Goal: Book appointment/travel/reservation

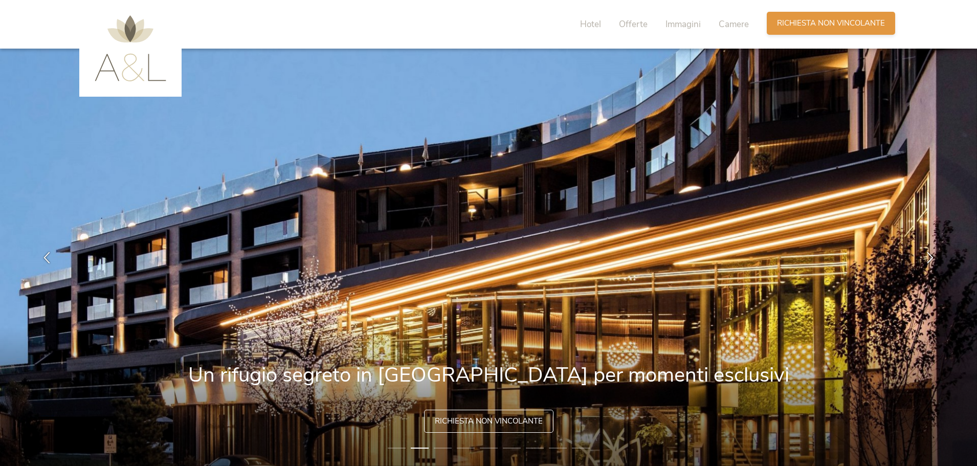
click at [837, 29] on div "Richiesta [PERSON_NAME] non vincolante" at bounding box center [831, 23] width 128 height 23
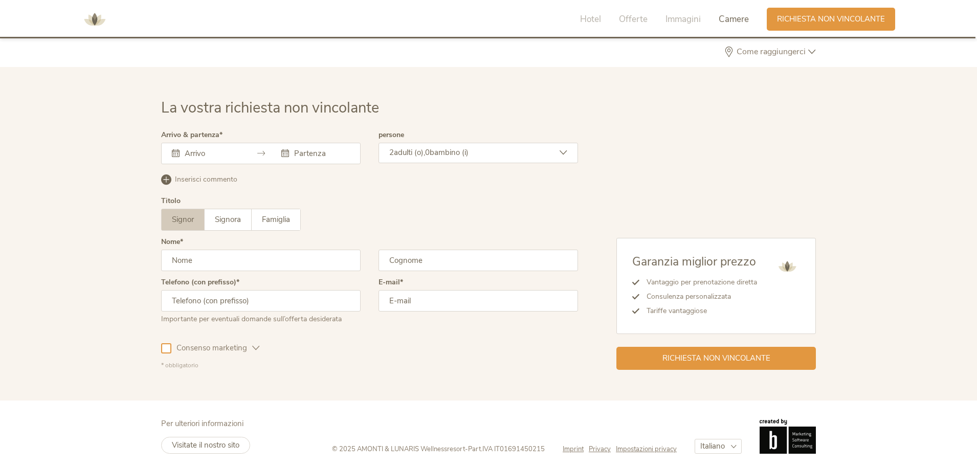
scroll to position [3083, 0]
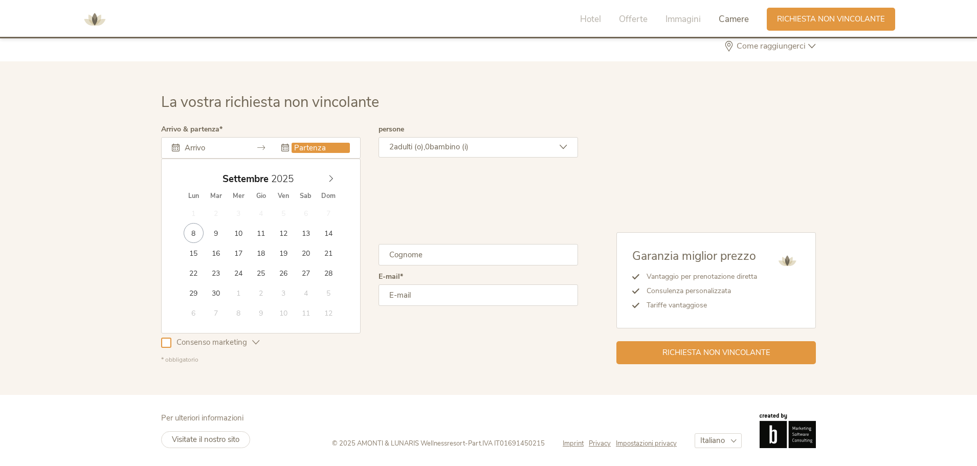
click at [321, 151] on input "text" at bounding box center [321, 148] width 58 height 10
click at [331, 179] on icon at bounding box center [330, 178] width 7 height 7
type input "2026"
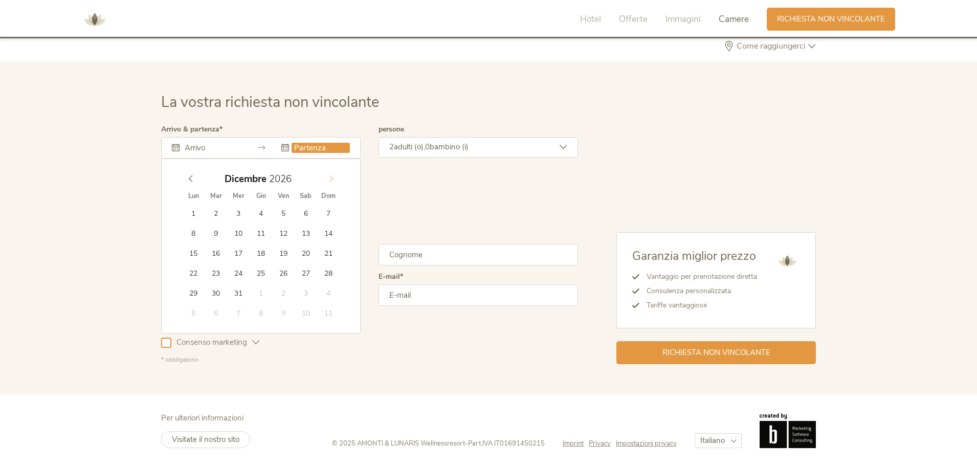
click at [331, 179] on icon at bounding box center [330, 178] width 7 height 7
type input "[DATE]"
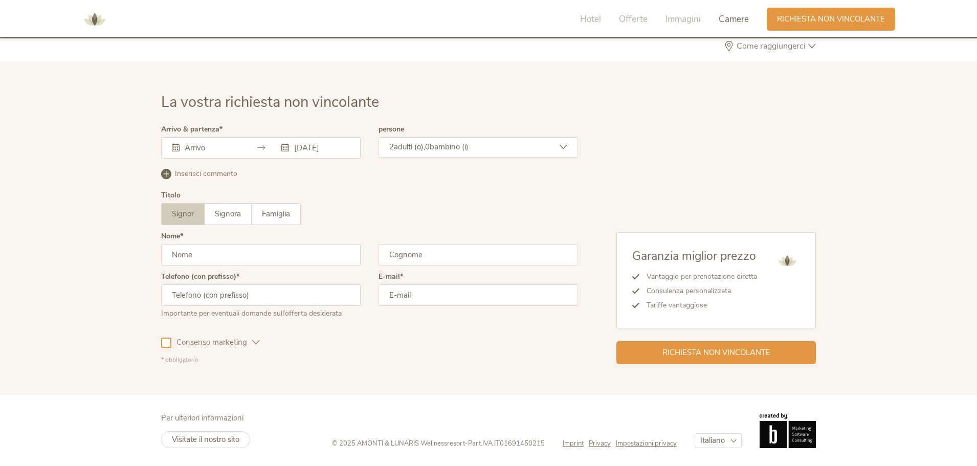
click at [425, 143] on span "adulti (o)," at bounding box center [409, 147] width 31 height 10
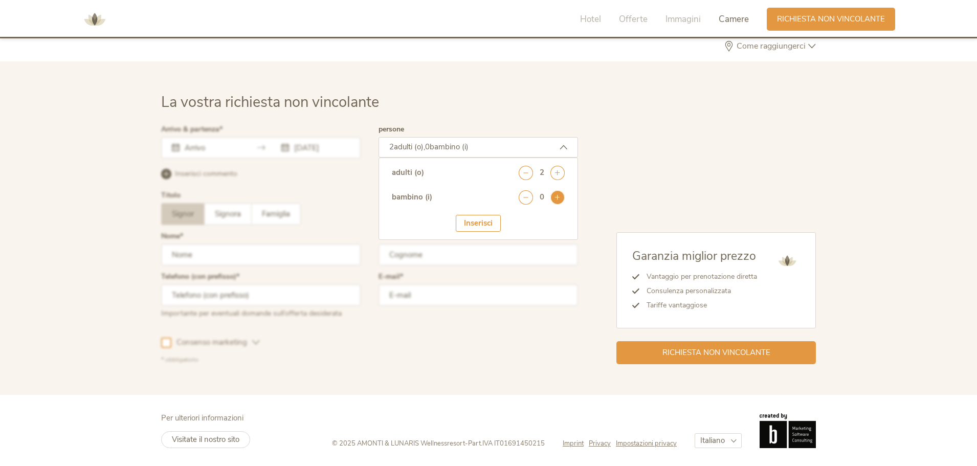
click at [562, 195] on icon at bounding box center [558, 197] width 14 height 14
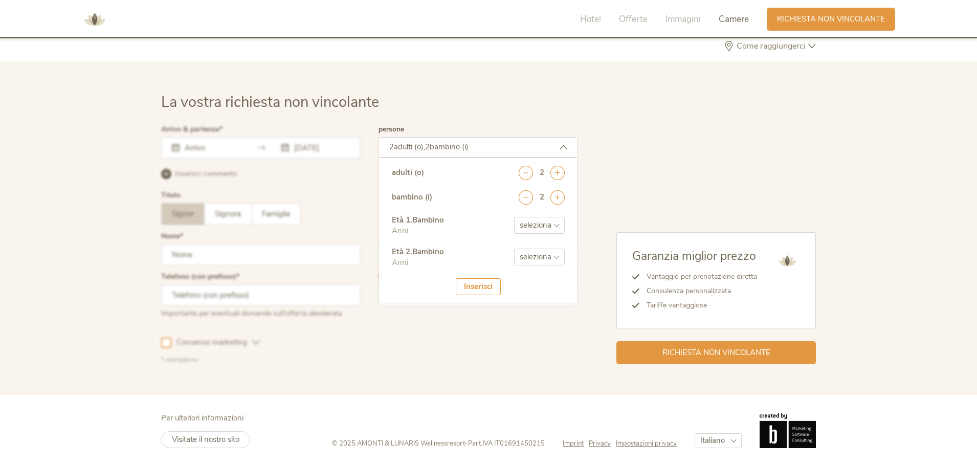
click at [555, 229] on select "seleziona 0 1 2 3 4 5 6 7 8 9 10 11 12 13 14 15 16 17" at bounding box center [539, 225] width 51 height 17
select select "11"
click at [514, 217] on select "seleziona 0 1 2 3 4 5 6 7 8 9 10 11 12 13 14 15 16 17" at bounding box center [539, 225] width 51 height 17
click at [537, 254] on select "seleziona 0 1 2 3 4 5 6 7 8 9 10 11 12 13 14 15 16 17" at bounding box center [539, 257] width 51 height 17
select select "8"
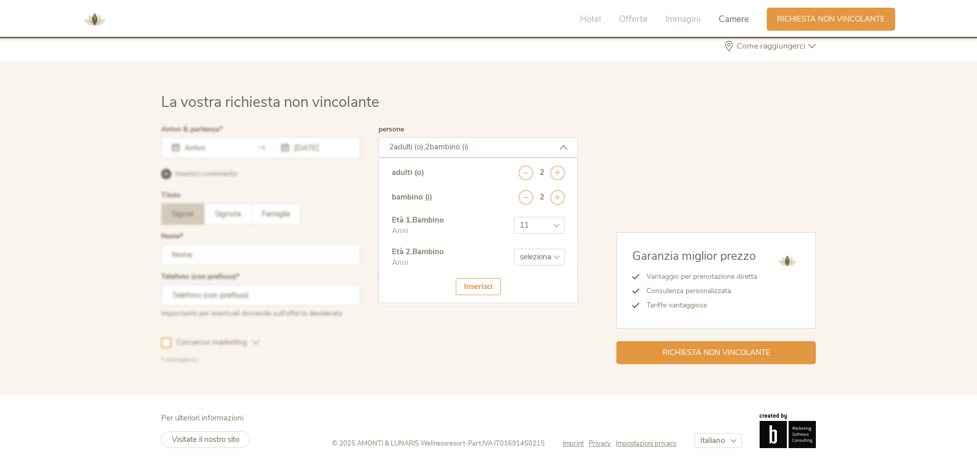
click at [514, 249] on select "seleziona 0 1 2 3 4 5 6 7 8 9 10 11 12 13 14 15 16 17" at bounding box center [539, 257] width 51 height 17
click at [475, 287] on div "Inserisci" at bounding box center [478, 286] width 45 height 17
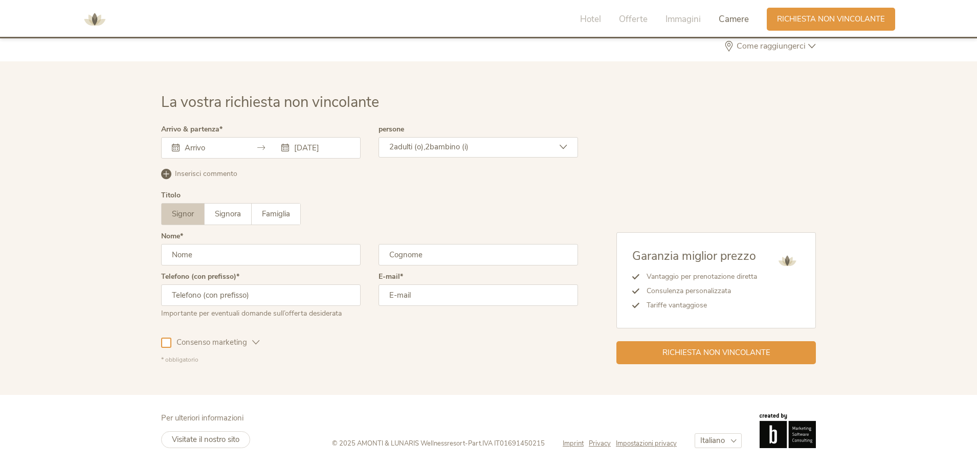
click at [316, 152] on div "[DATE]" at bounding box center [261, 147] width 200 height 21
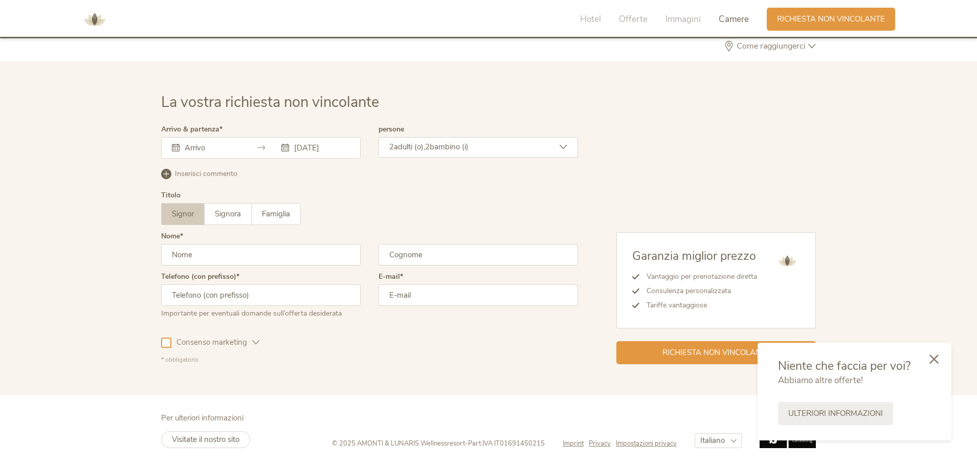
click at [938, 356] on icon at bounding box center [934, 359] width 9 height 9
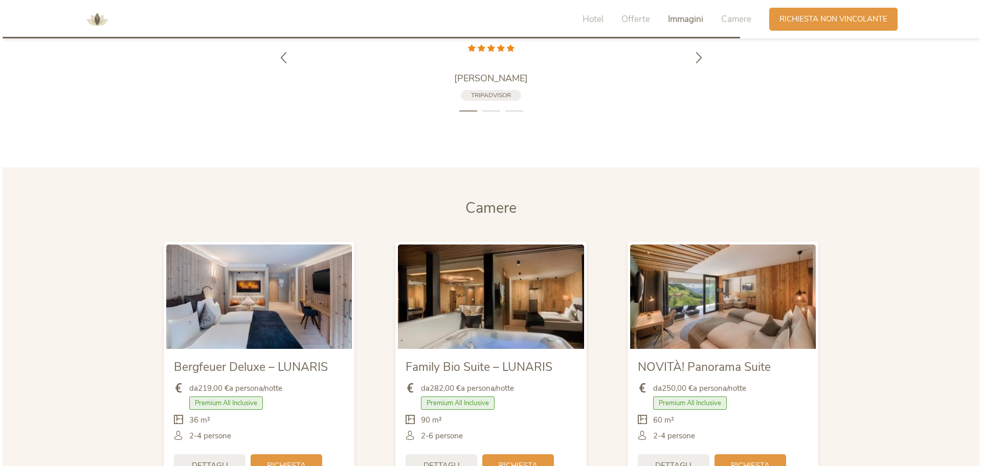
scroll to position [2418, 0]
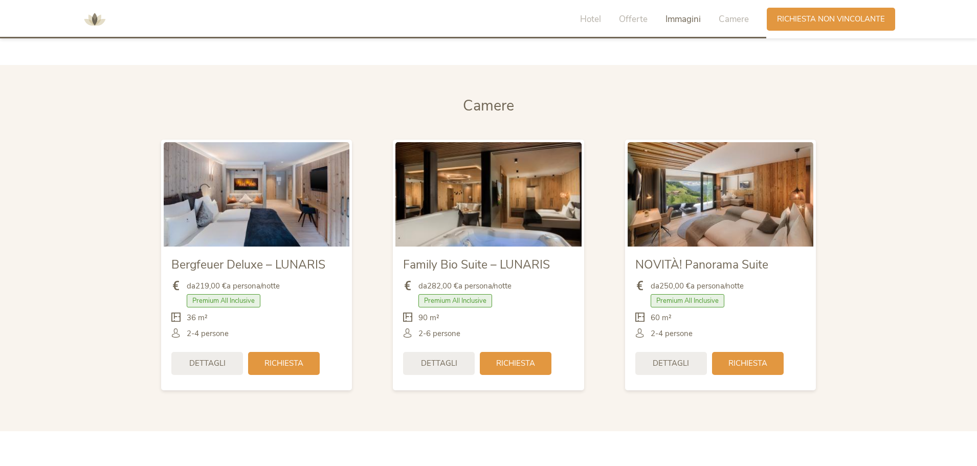
click at [682, 359] on span "Dettagli" at bounding box center [671, 363] width 36 height 11
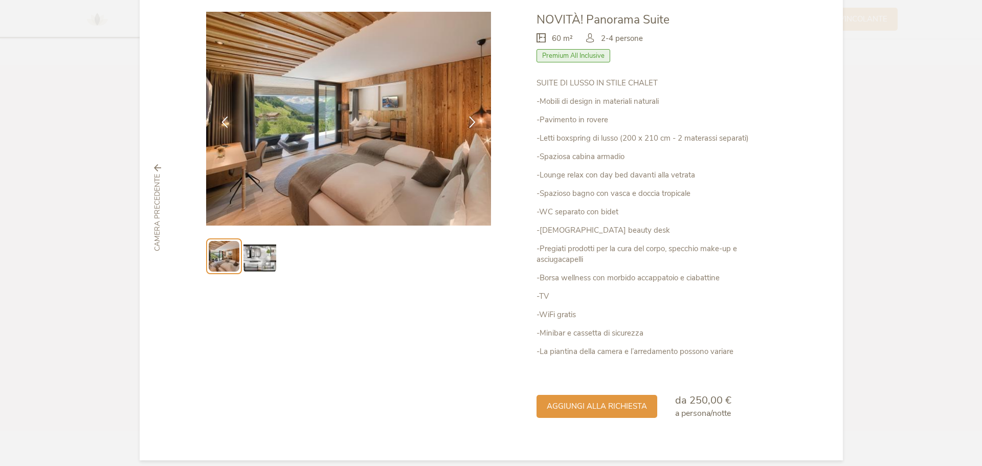
scroll to position [70, 0]
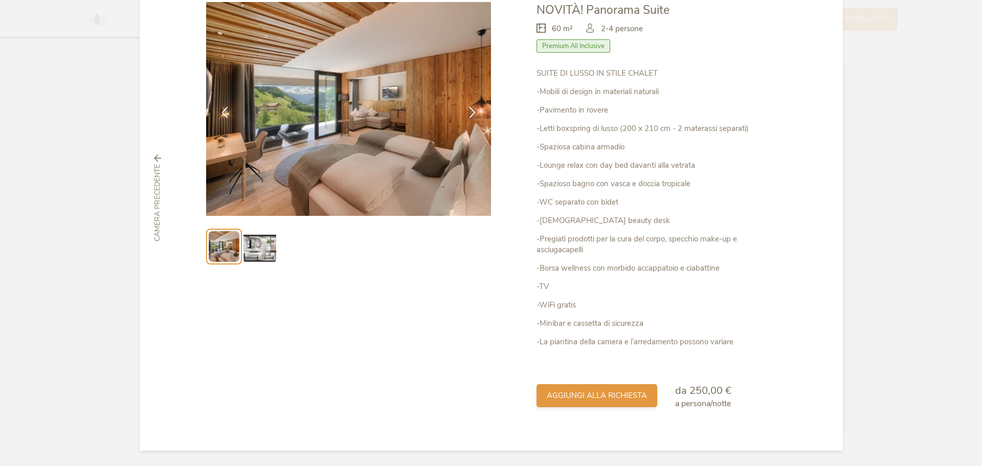
click at [616, 400] on span "aggiungi alla richiesta" at bounding box center [597, 395] width 100 height 11
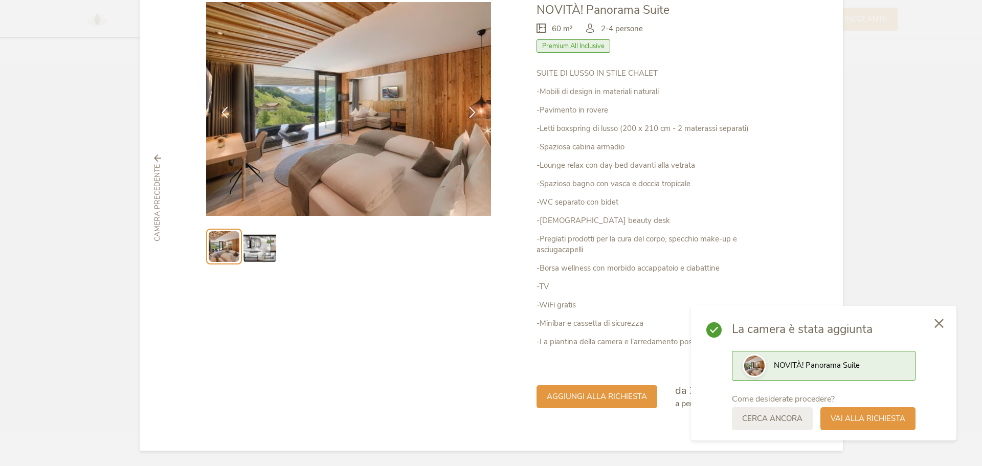
click at [412, 334] on div at bounding box center [349, 206] width 286 height 408
click at [248, 242] on img at bounding box center [260, 246] width 33 height 33
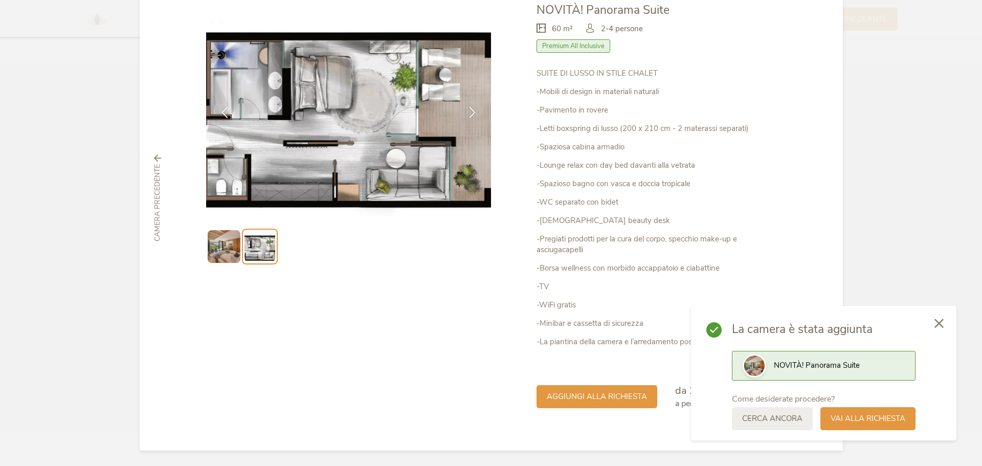
scroll to position [18, 0]
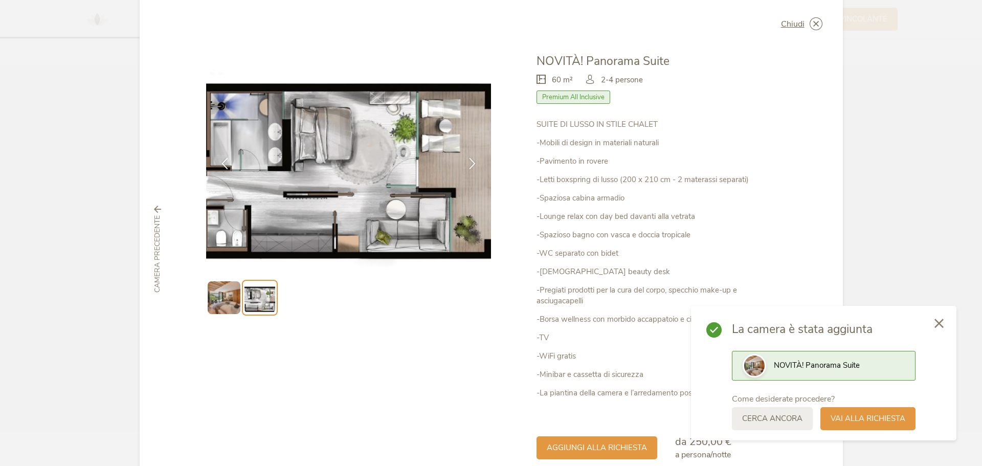
click at [229, 294] on img at bounding box center [224, 297] width 33 height 33
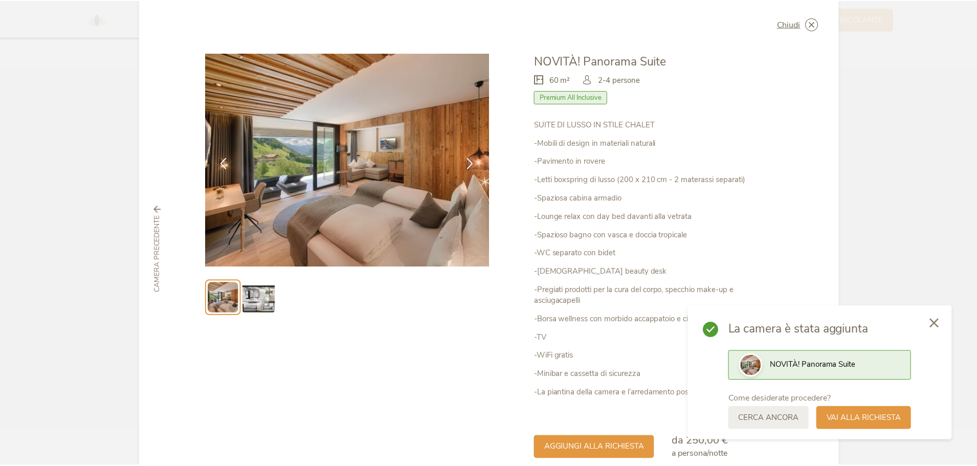
scroll to position [0, 0]
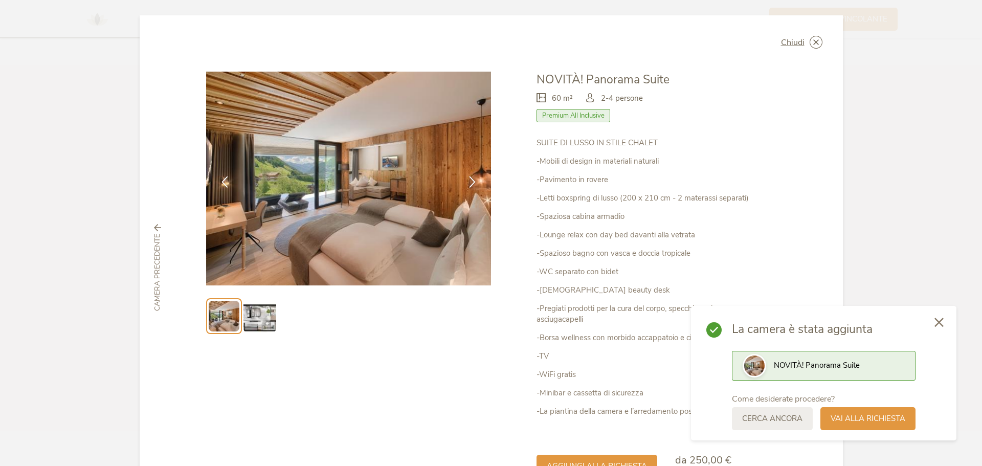
click at [937, 325] on icon at bounding box center [939, 322] width 9 height 9
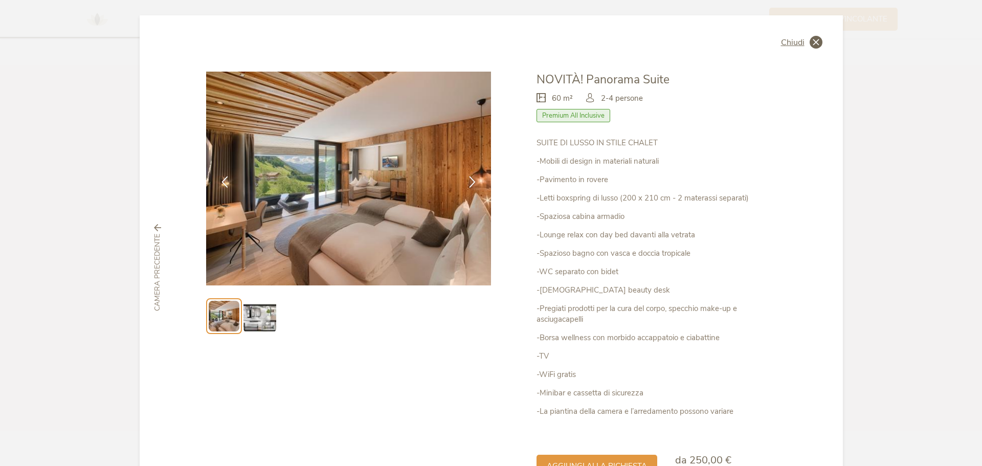
click at [790, 43] on span "Chiudi" at bounding box center [793, 42] width 24 height 8
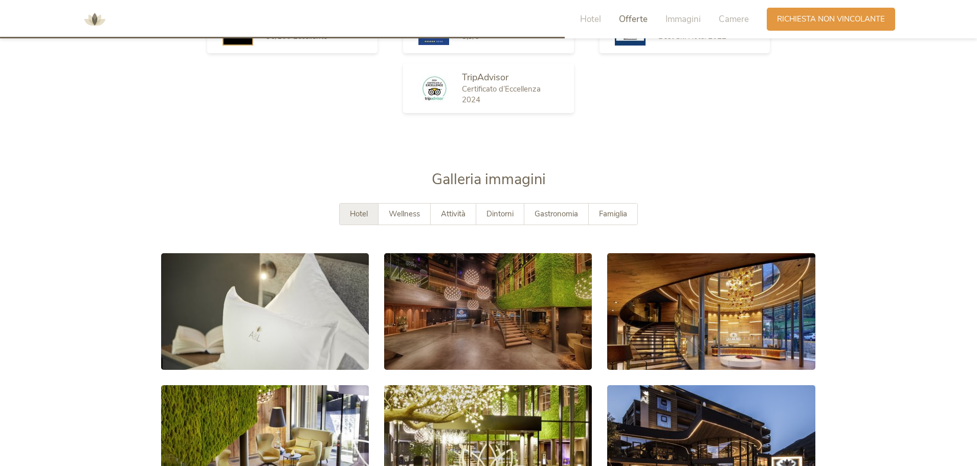
scroll to position [1855, 0]
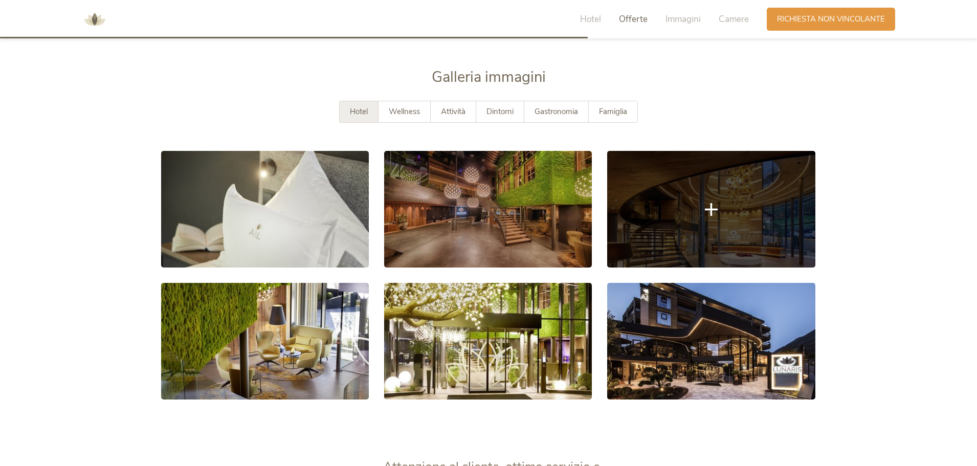
click at [698, 244] on link at bounding box center [711, 209] width 208 height 117
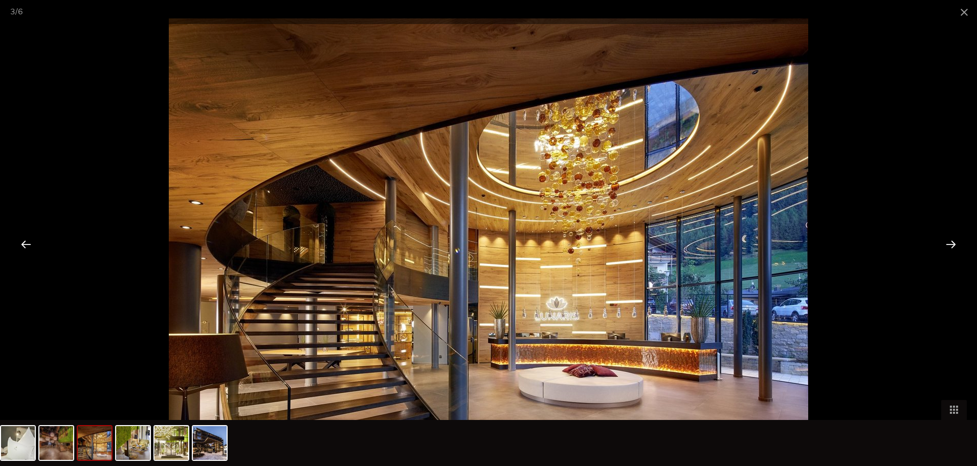
scroll to position [2366, 0]
click at [956, 249] on div at bounding box center [951, 244] width 32 height 32
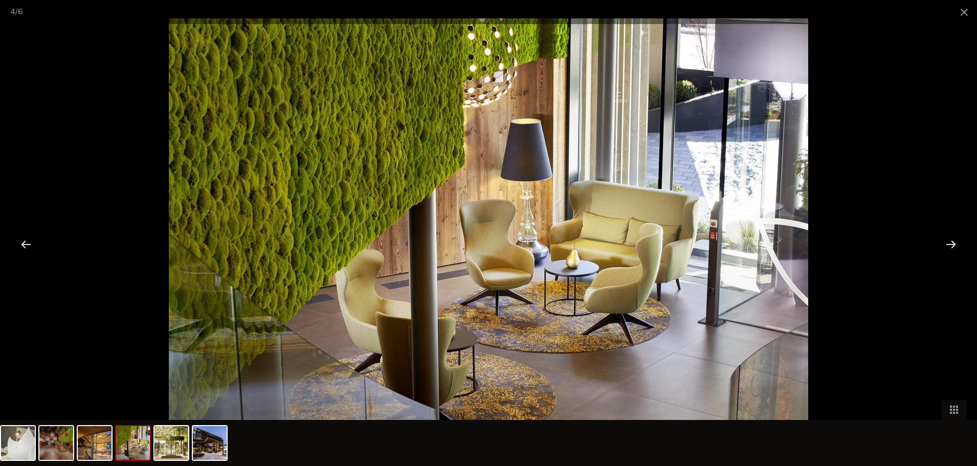
click at [956, 249] on div at bounding box center [951, 244] width 32 height 32
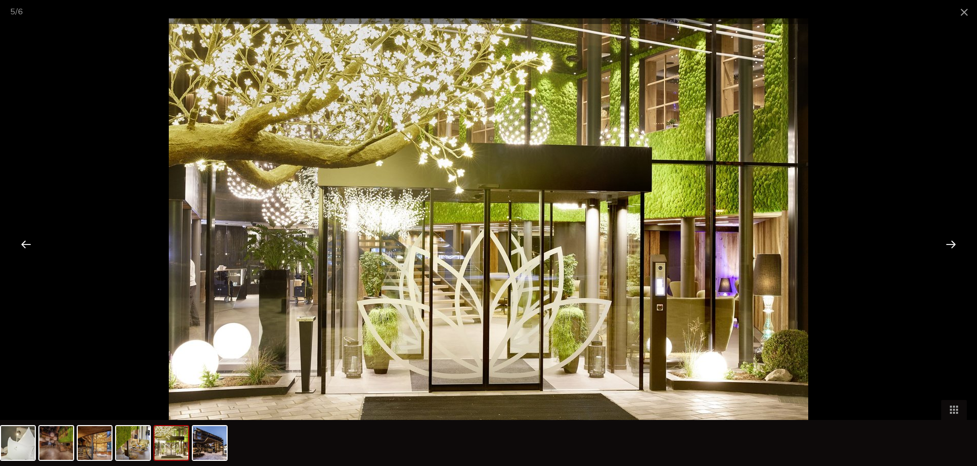
click at [950, 249] on div at bounding box center [951, 244] width 32 height 32
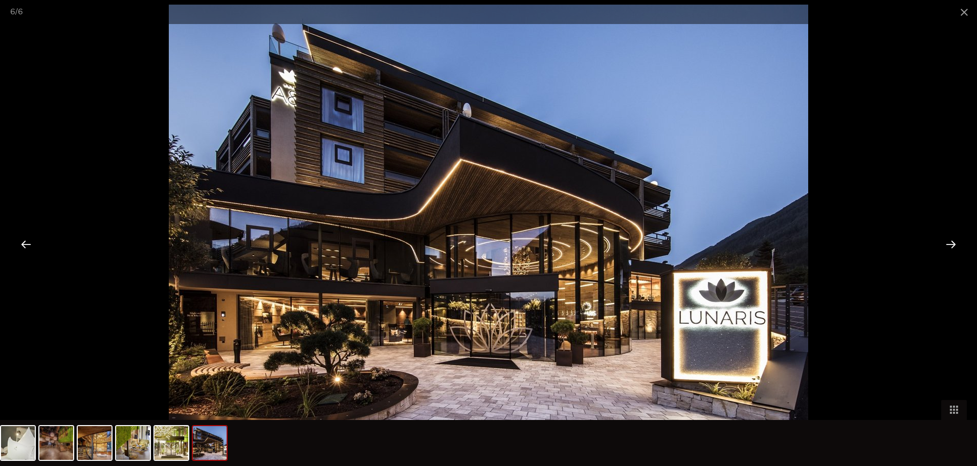
click at [950, 249] on div at bounding box center [951, 244] width 32 height 32
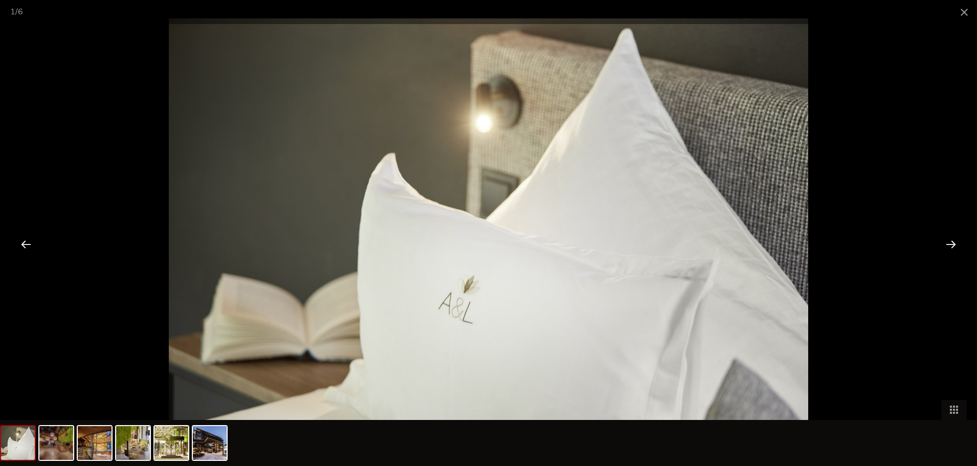
click at [950, 249] on div at bounding box center [951, 244] width 32 height 32
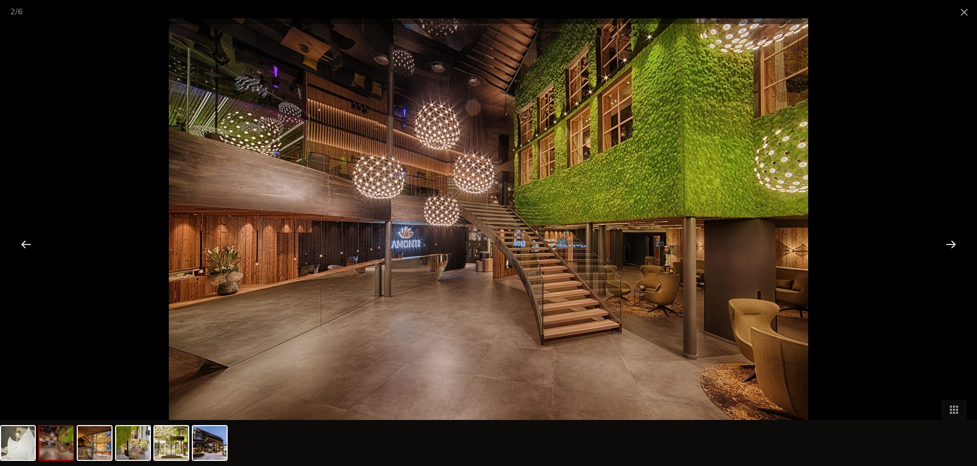
click at [950, 249] on div at bounding box center [951, 244] width 32 height 32
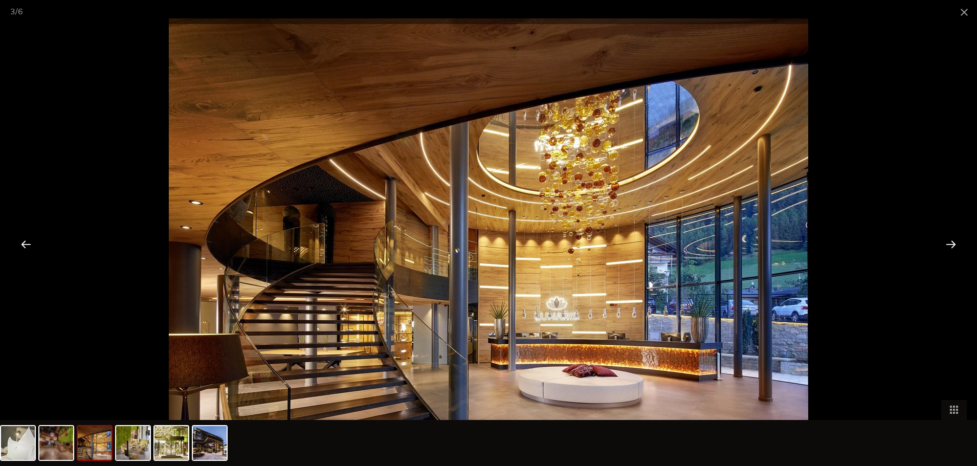
click at [950, 249] on div at bounding box center [951, 244] width 32 height 32
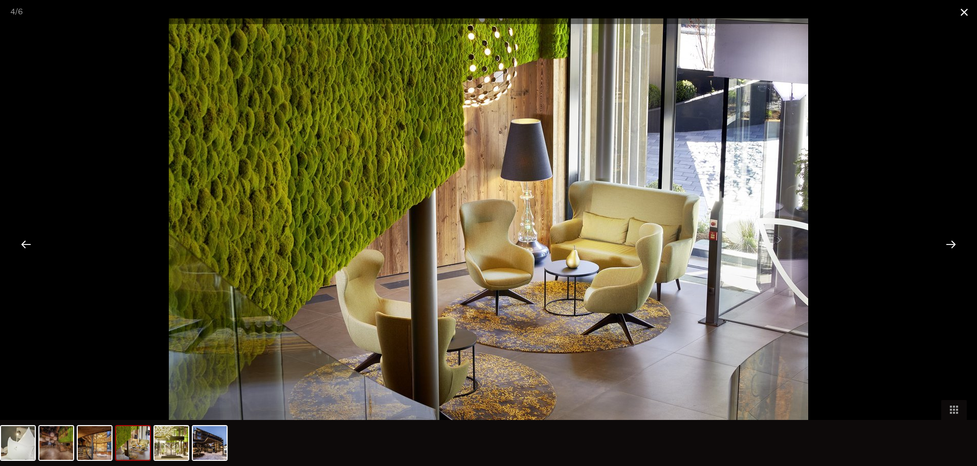
click at [970, 10] on span at bounding box center [965, 12] width 26 height 24
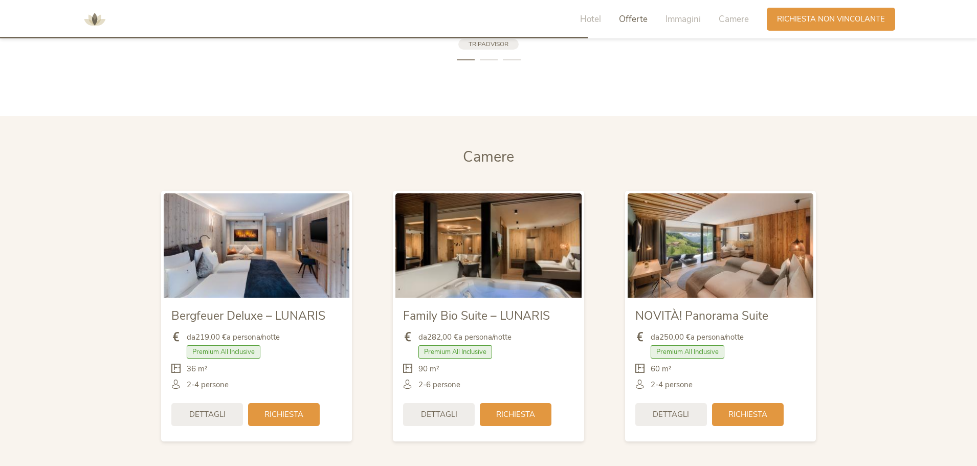
scroll to position [1855, 0]
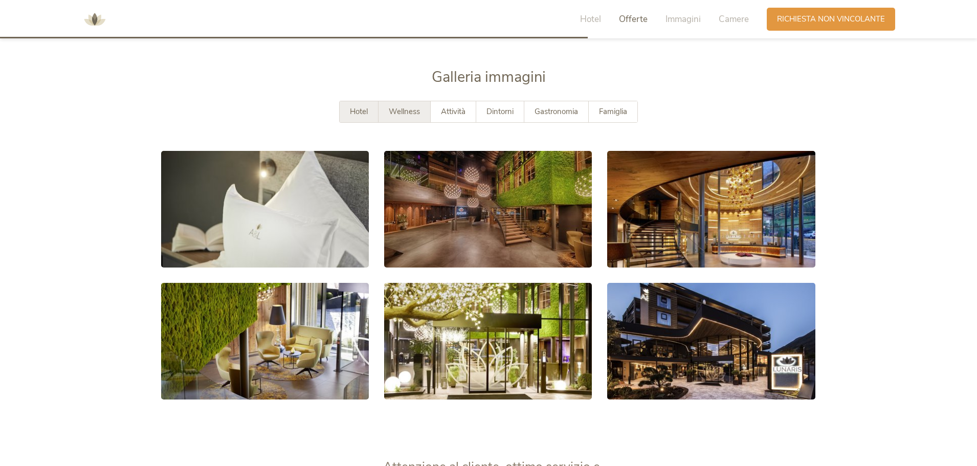
click at [412, 112] on span "Wellness" at bounding box center [404, 111] width 31 height 10
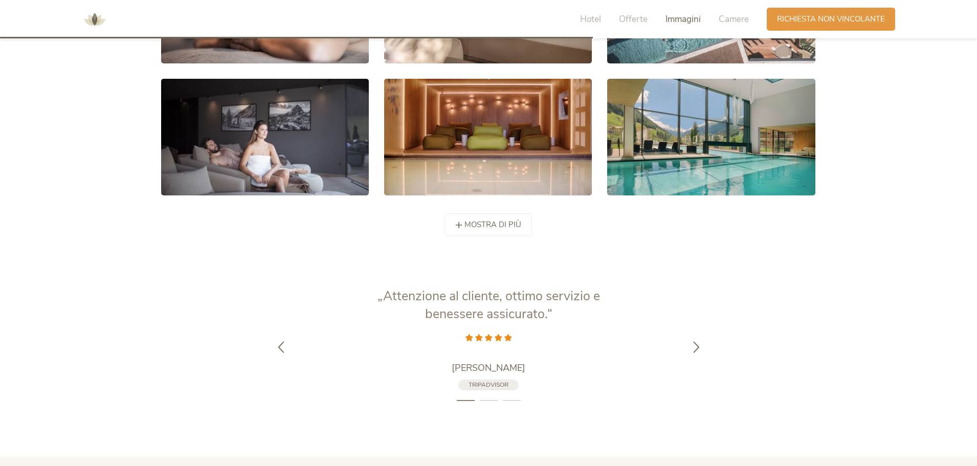
scroll to position [2059, 0]
click at [471, 224] on span "mostra di più" at bounding box center [493, 223] width 57 height 11
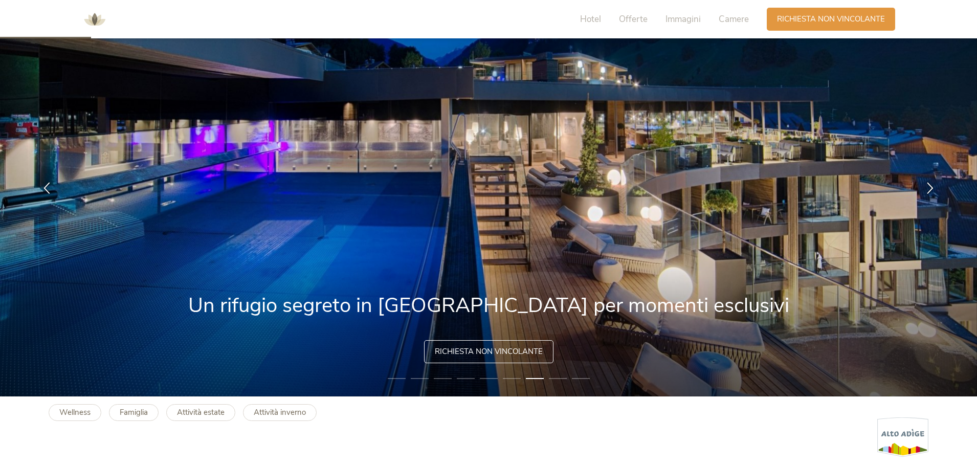
scroll to position [0, 0]
